Goal: Information Seeking & Learning: Compare options

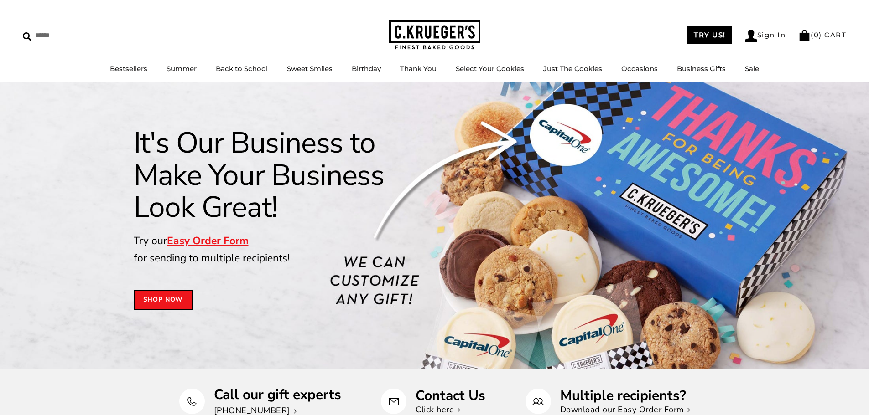
select select "*****"
select select "**********"
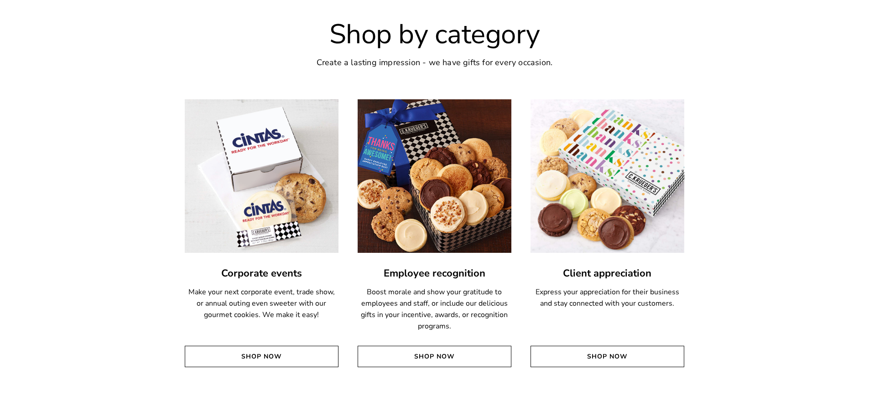
scroll to position [1642, 0]
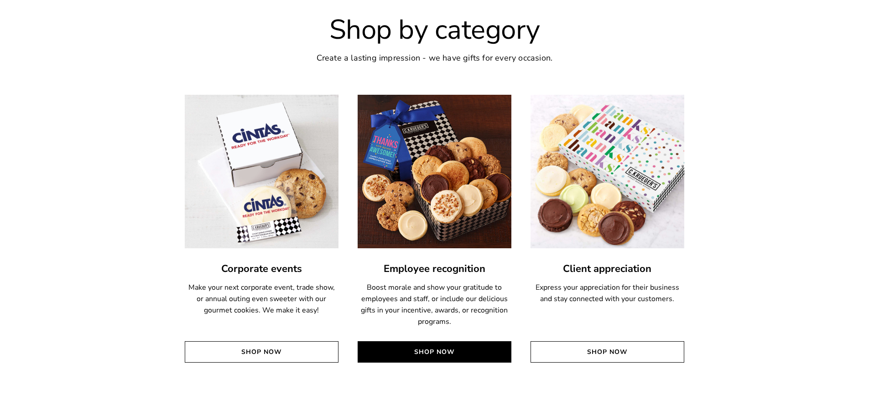
click at [436, 352] on link "Shop Now" at bounding box center [434, 352] width 154 height 21
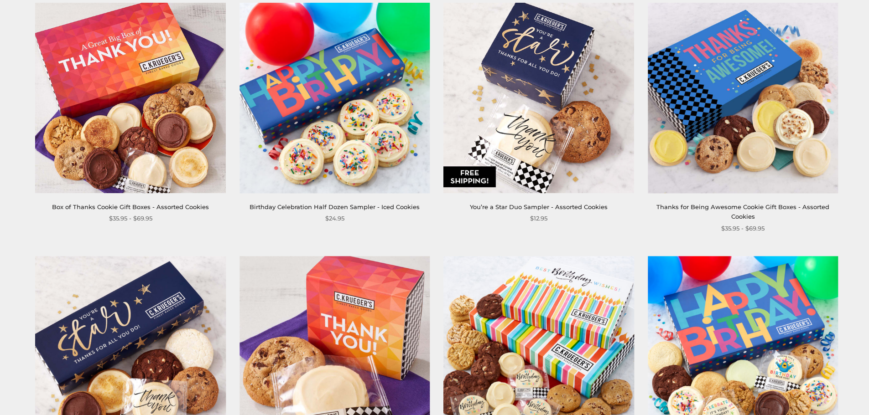
scroll to position [228, 0]
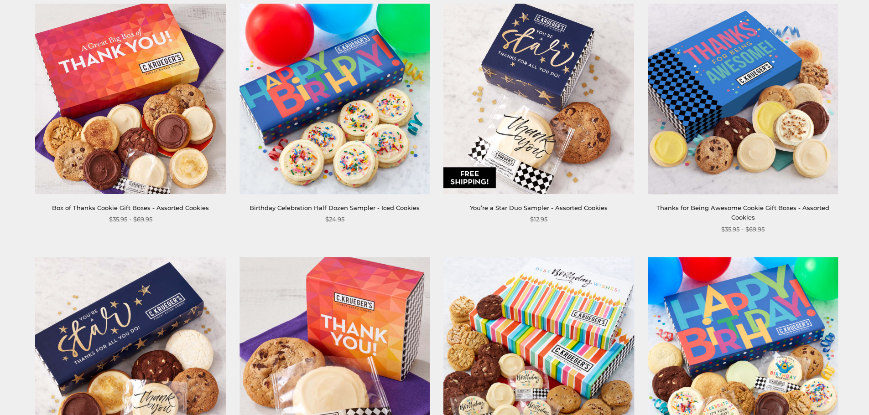
click at [139, 93] on img at bounding box center [131, 99] width 190 height 190
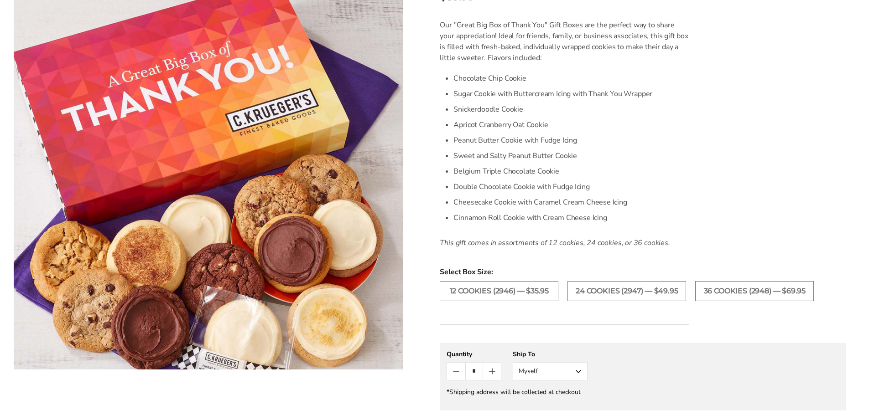
scroll to position [319, 0]
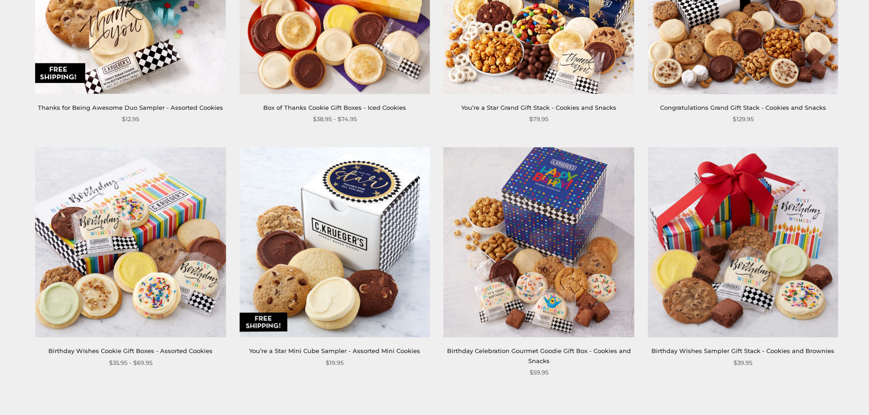
scroll to position [1368, 0]
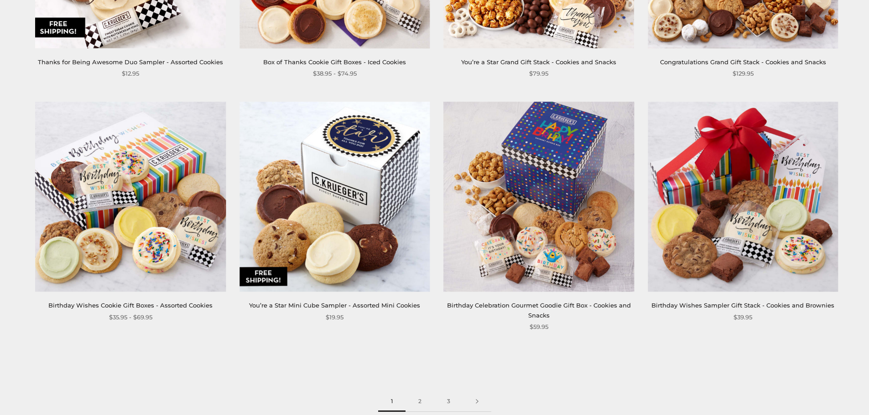
click at [347, 192] on img at bounding box center [334, 197] width 190 height 190
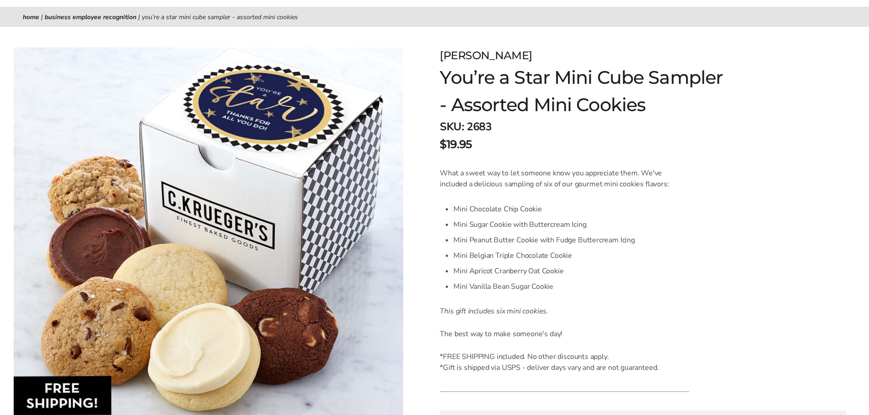
scroll to position [91, 0]
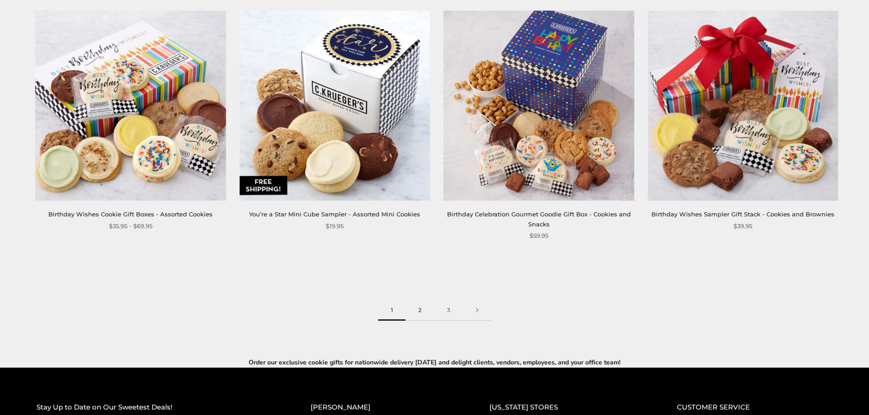
click at [418, 300] on link "2" at bounding box center [419, 310] width 29 height 21
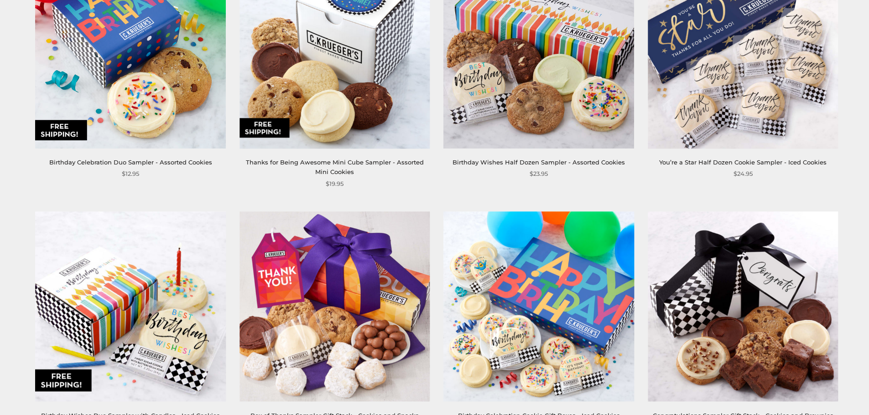
scroll to position [228, 0]
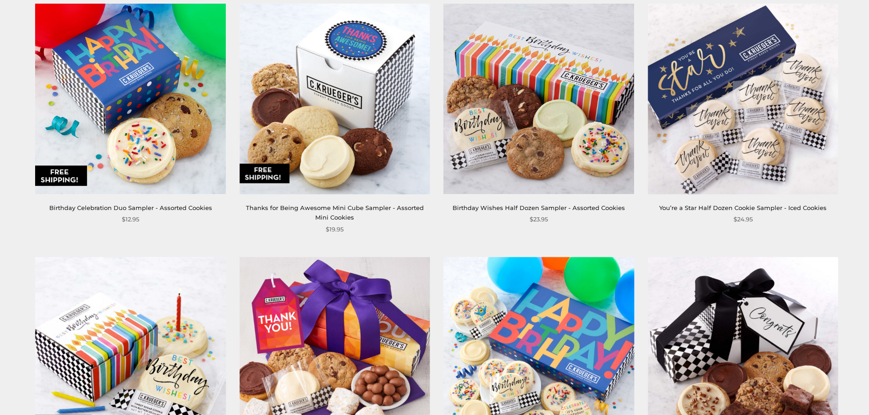
click at [353, 133] on img at bounding box center [334, 99] width 190 height 190
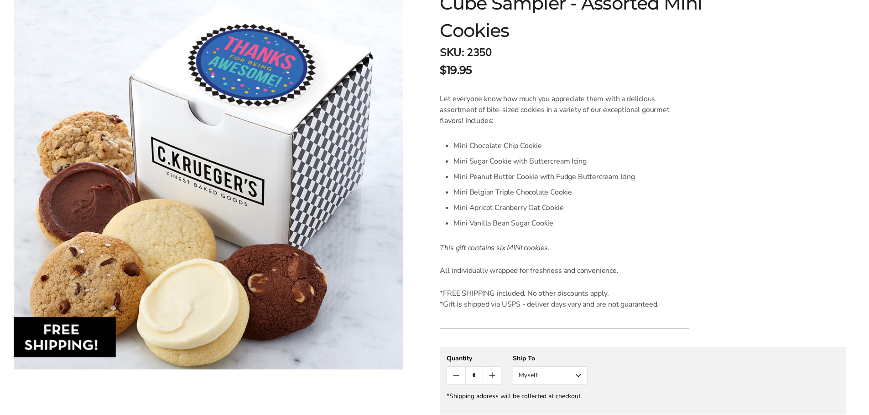
scroll to position [228, 0]
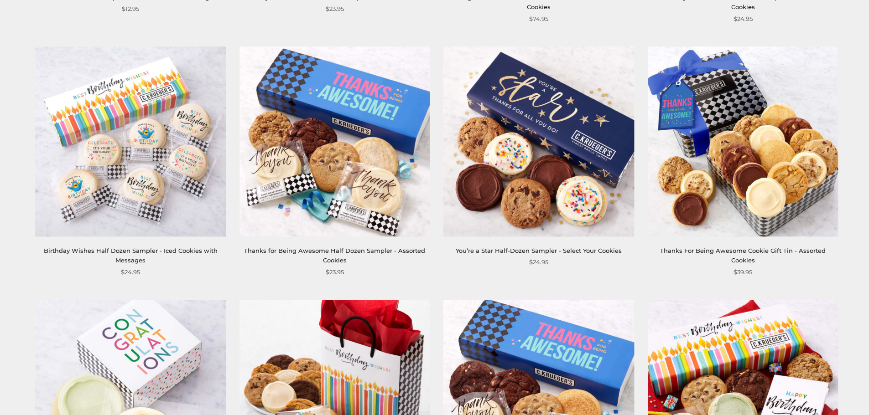
scroll to position [958, 0]
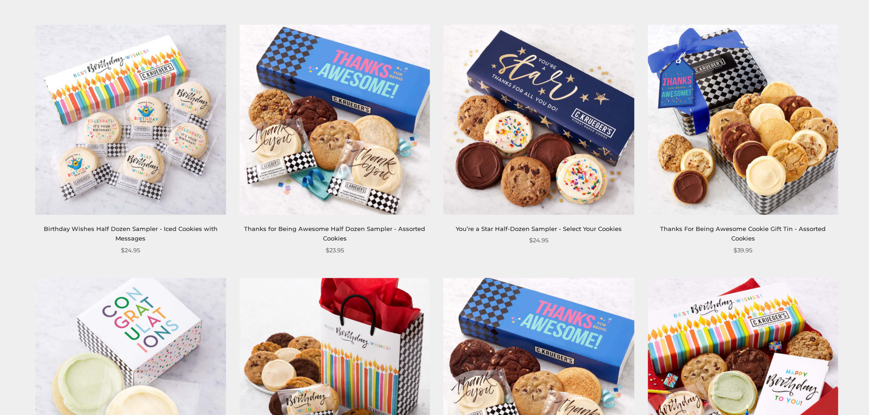
click at [340, 88] on img at bounding box center [334, 120] width 190 height 190
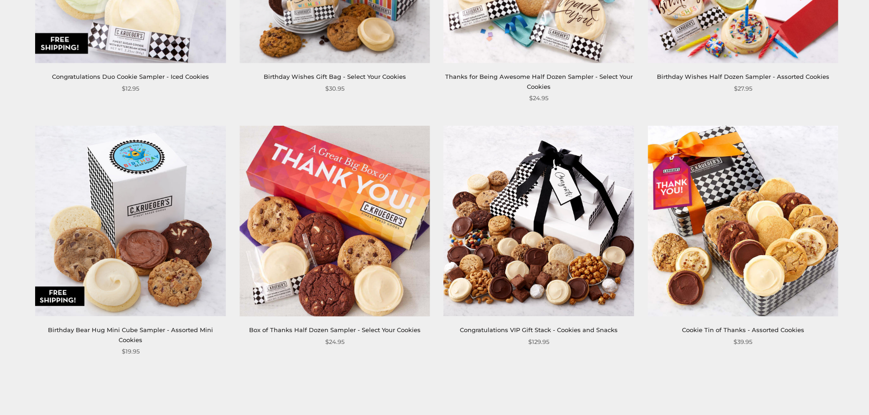
scroll to position [1414, 0]
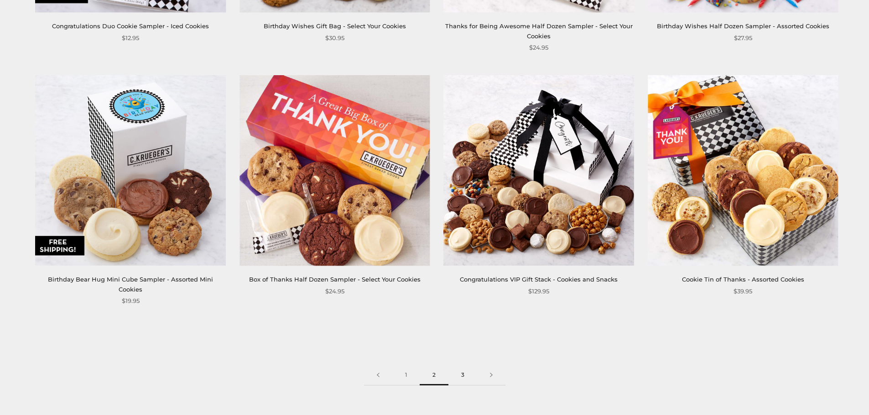
click at [463, 365] on link "3" at bounding box center [462, 375] width 29 height 21
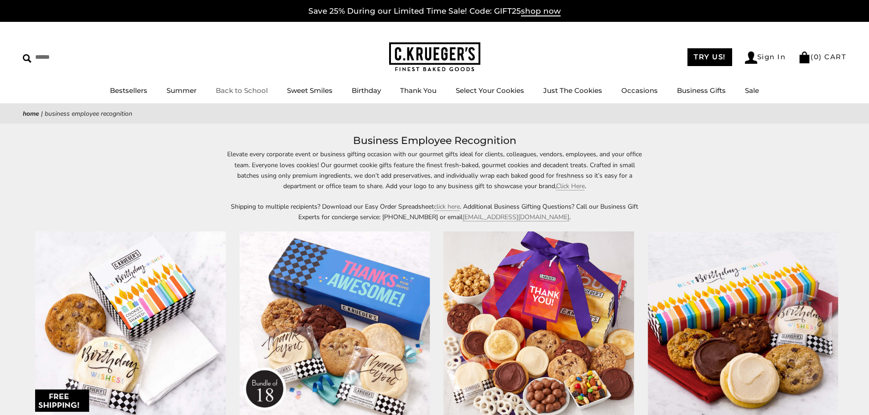
click at [434, 50] on img at bounding box center [434, 57] width 91 height 30
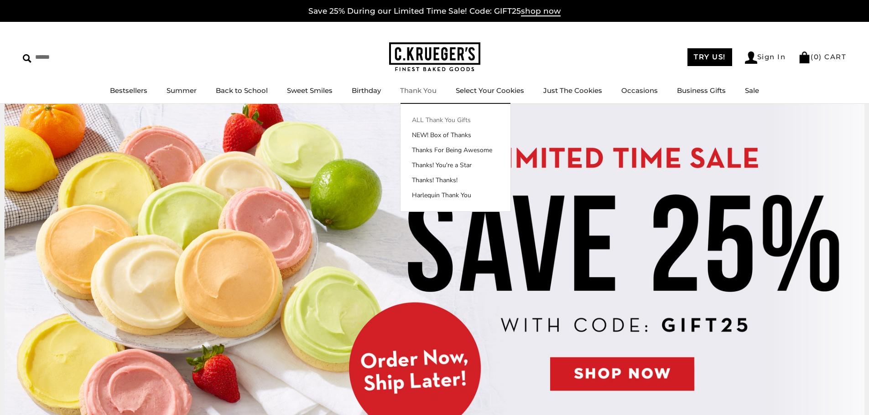
click at [428, 120] on link "ALL Thank You Gifts" at bounding box center [455, 120] width 110 height 10
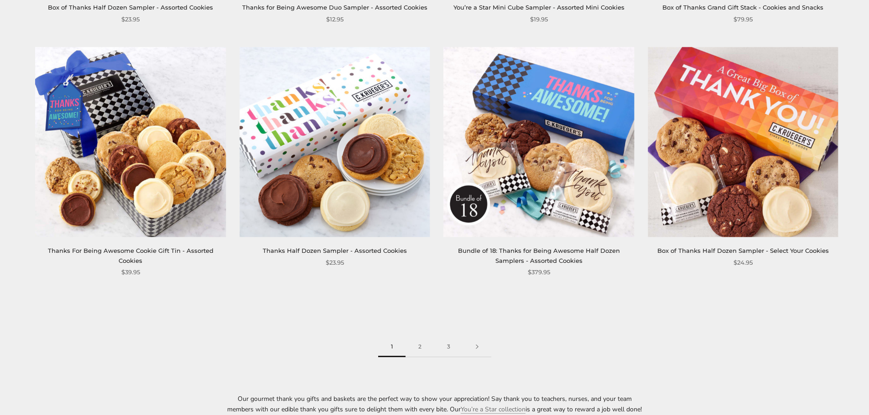
scroll to position [1459, 0]
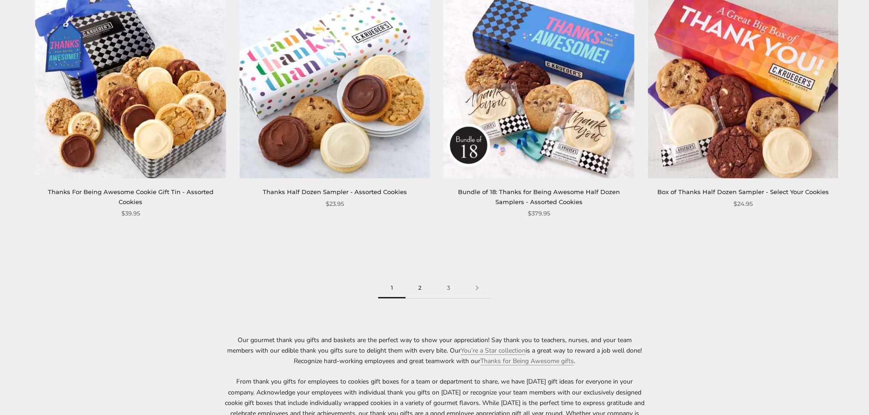
click at [419, 288] on link "2" at bounding box center [419, 288] width 29 height 21
